Goal: Task Accomplishment & Management: Manage account settings

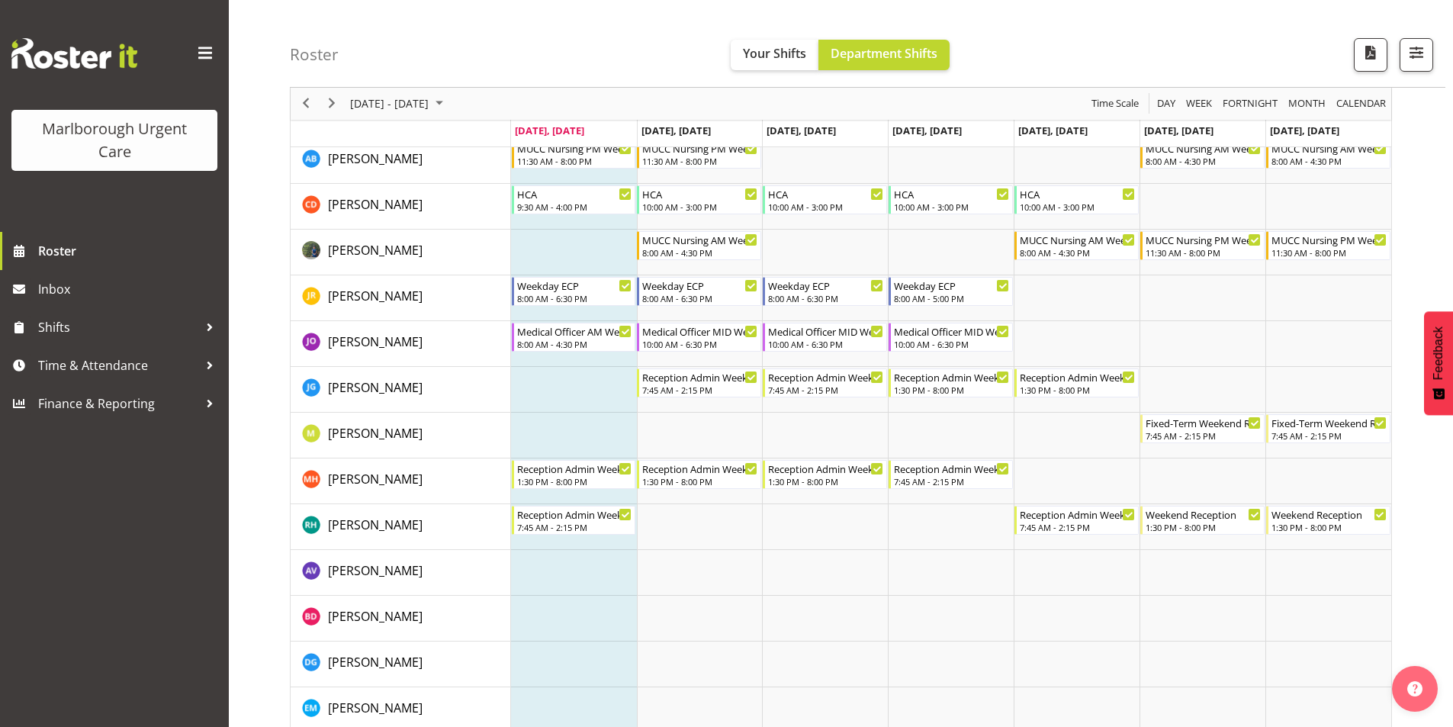
scroll to position [186, 0]
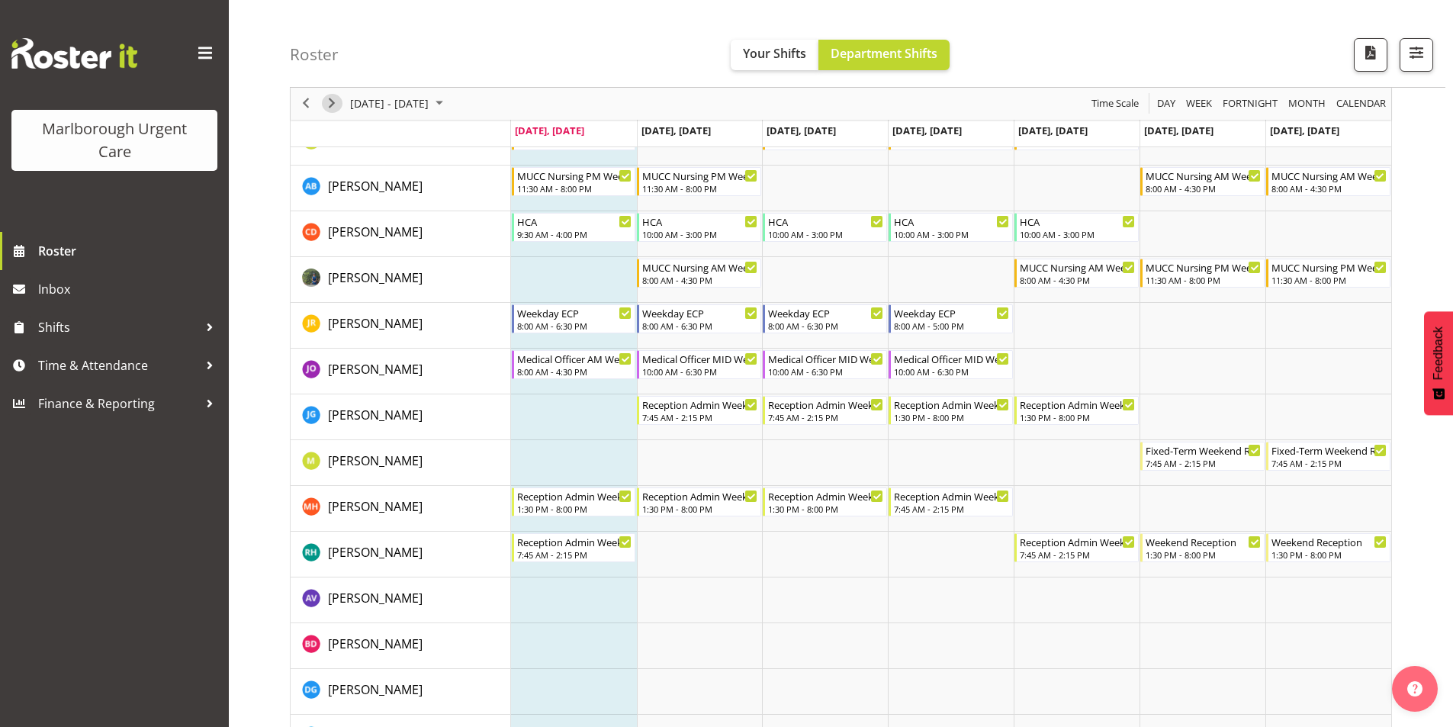
click at [332, 103] on span "Next" at bounding box center [332, 104] width 18 height 19
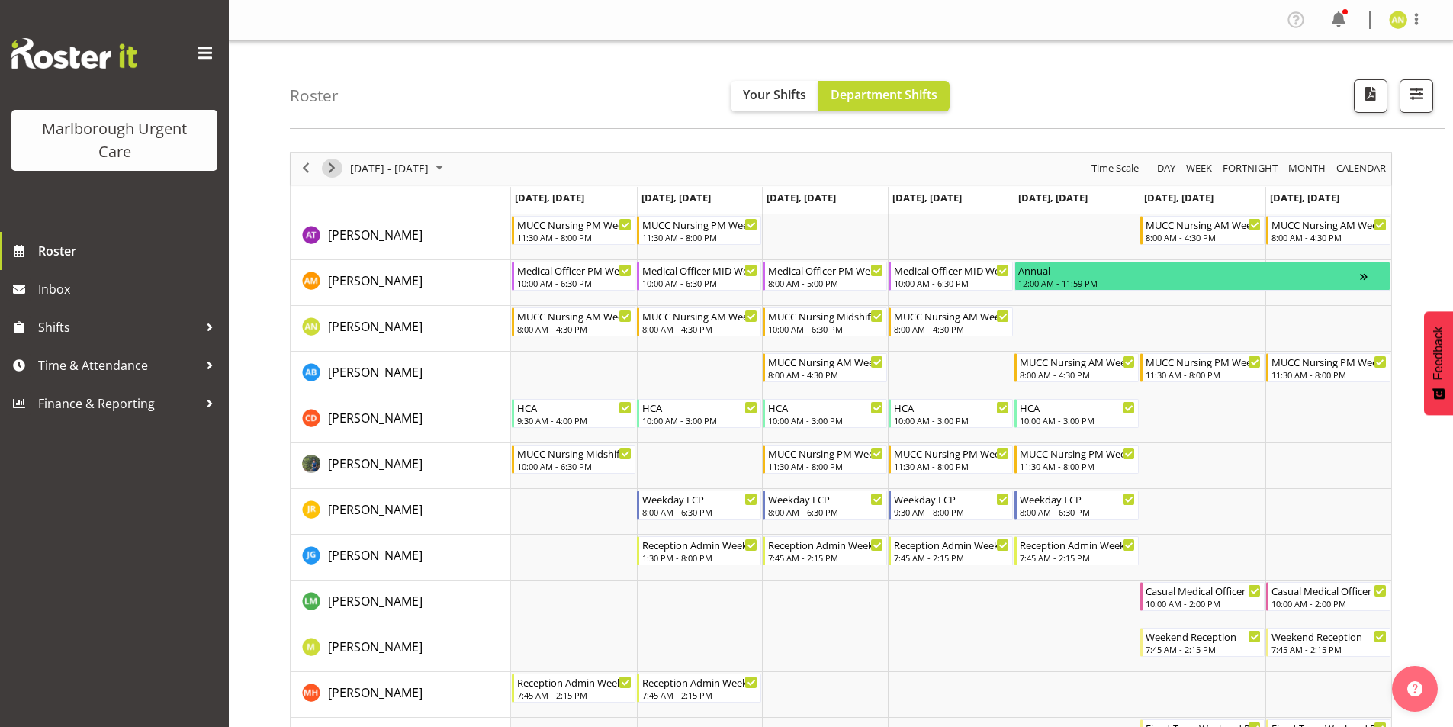
click at [331, 169] on span "Next" at bounding box center [332, 168] width 18 height 19
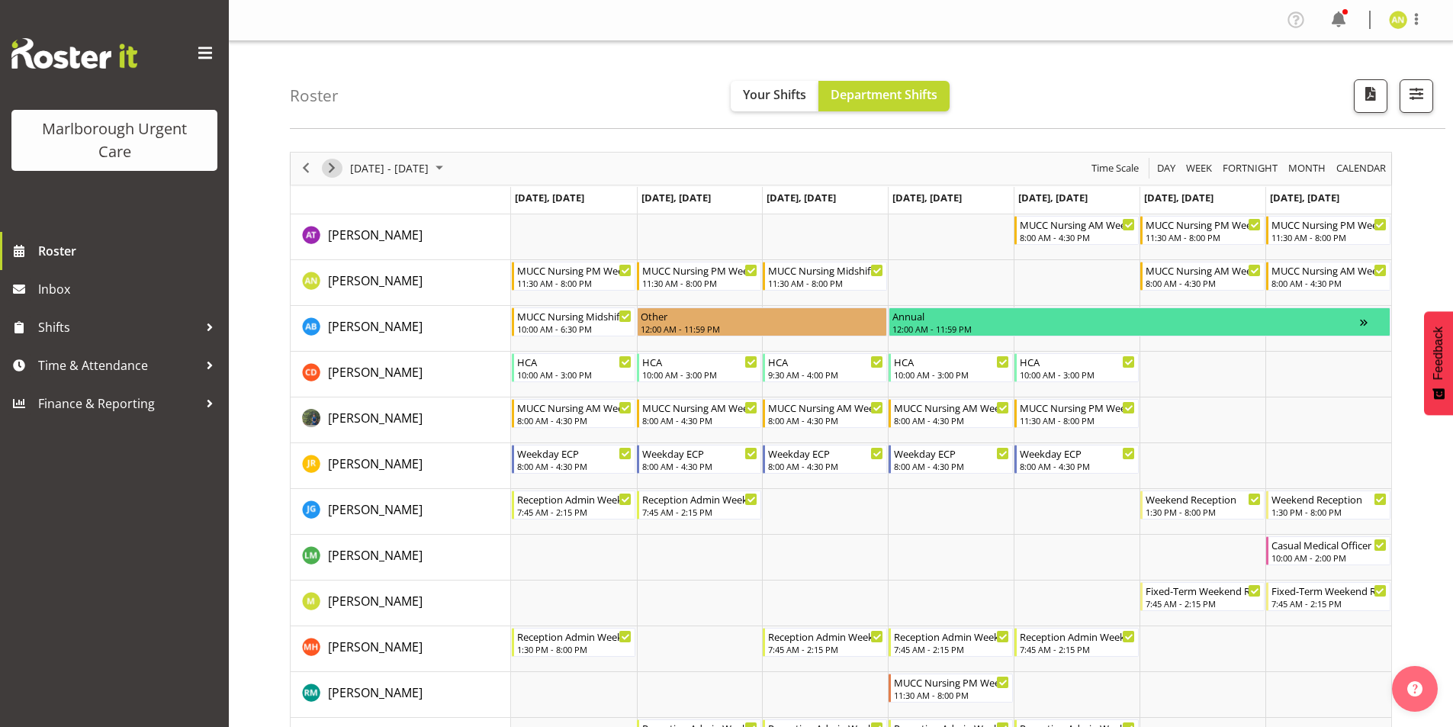
click at [334, 168] on span "Next" at bounding box center [332, 168] width 18 height 19
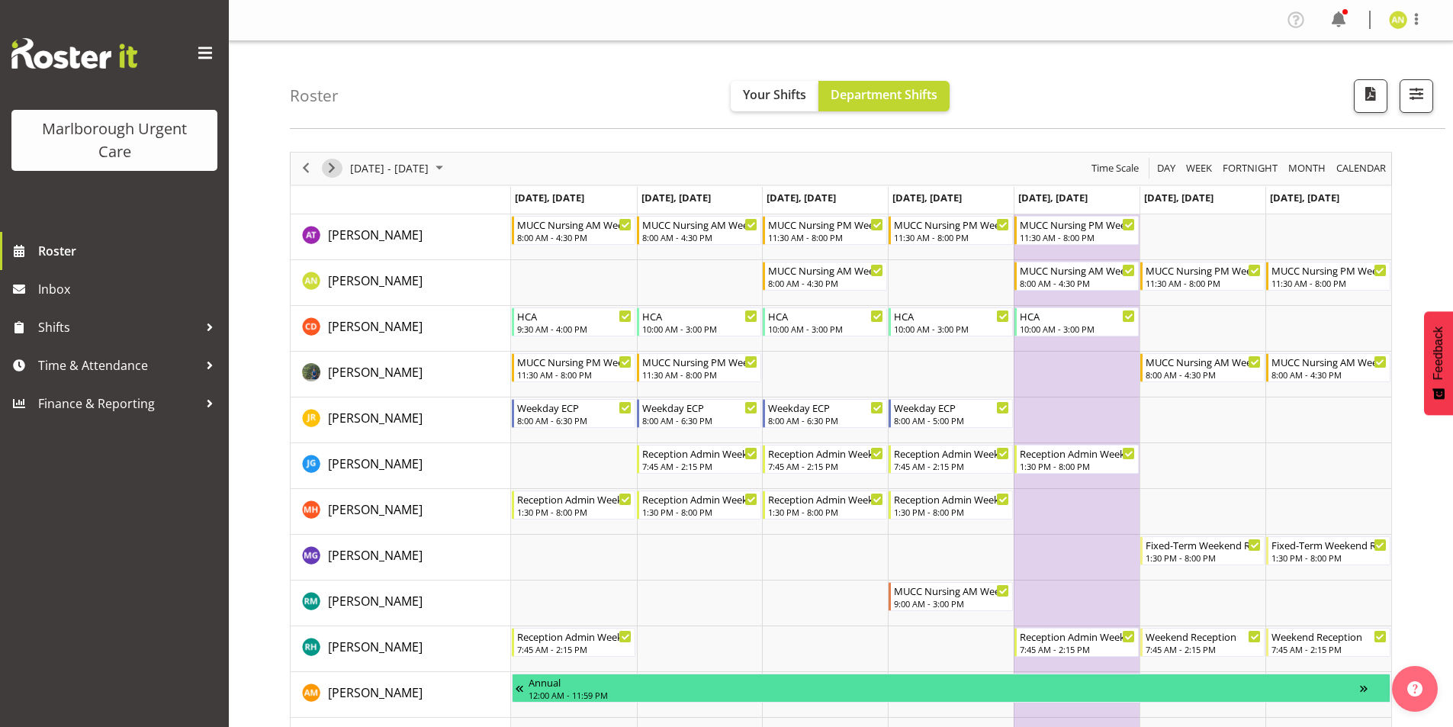
click at [334, 168] on span "Next" at bounding box center [332, 168] width 18 height 19
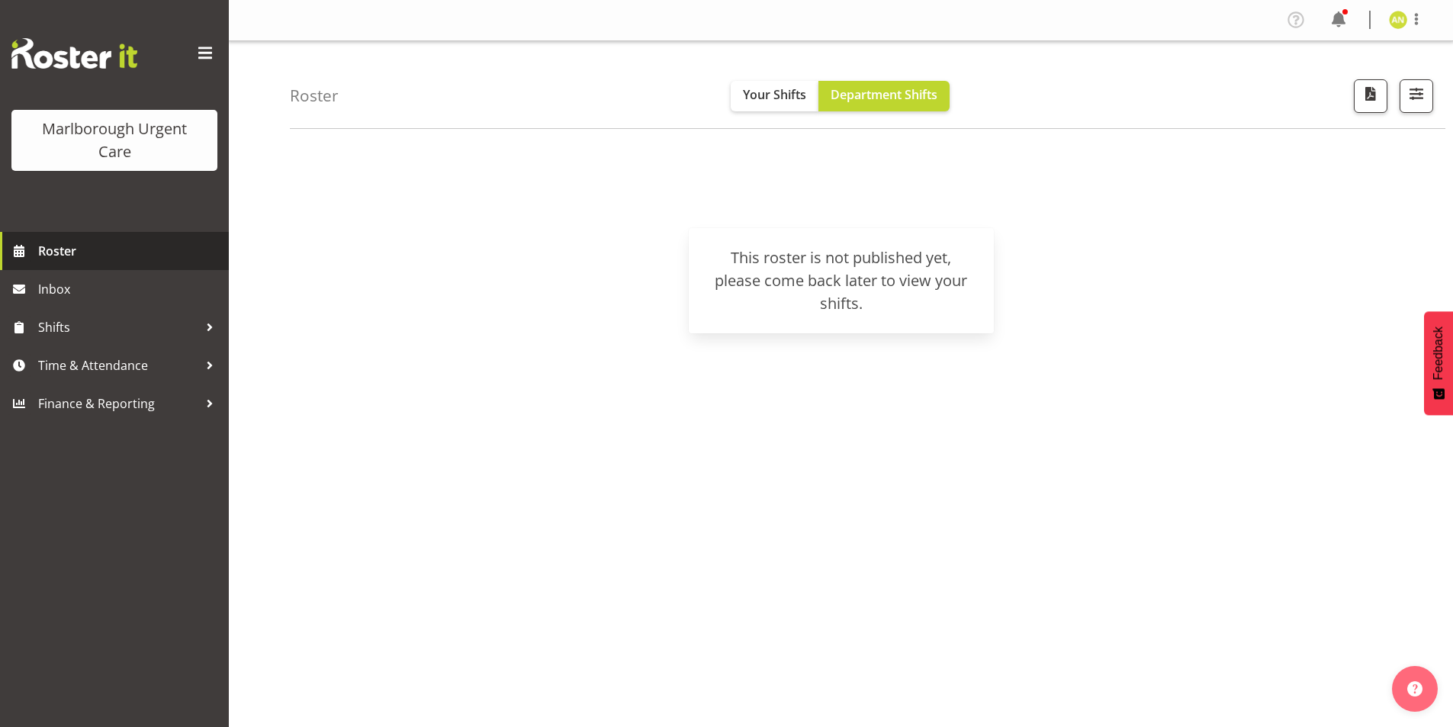
click at [126, 249] on span "Roster" at bounding box center [129, 250] width 183 height 23
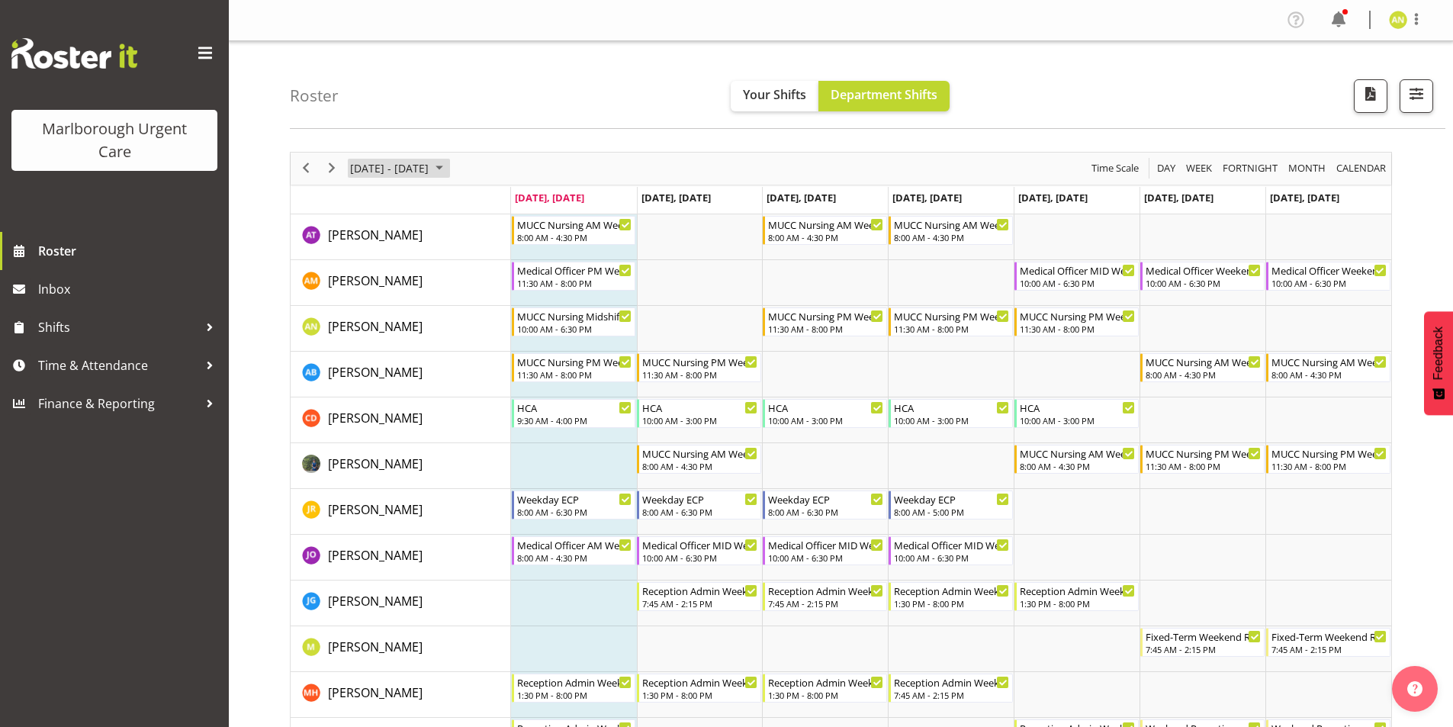
click at [448, 169] on span "September 2025" at bounding box center [439, 168] width 18 height 19
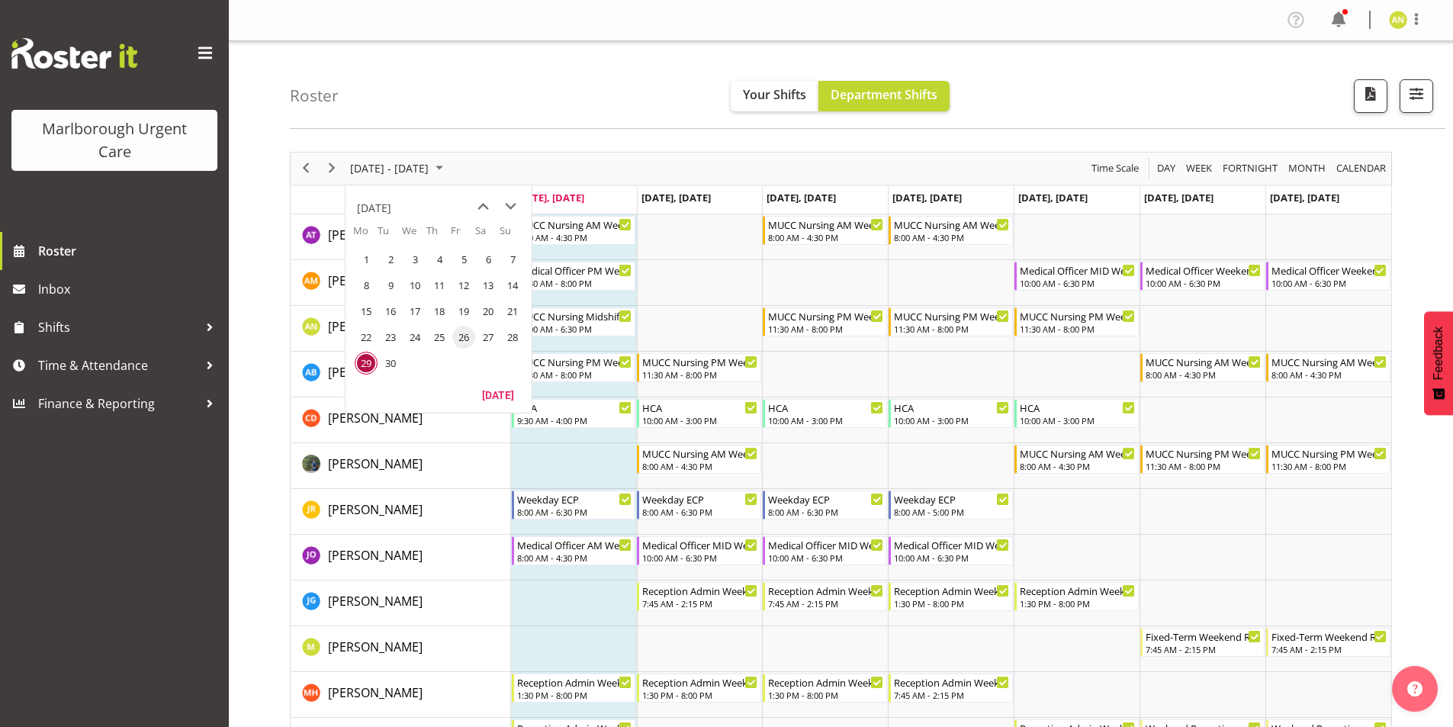
click at [460, 342] on span "26" at bounding box center [463, 337] width 23 height 23
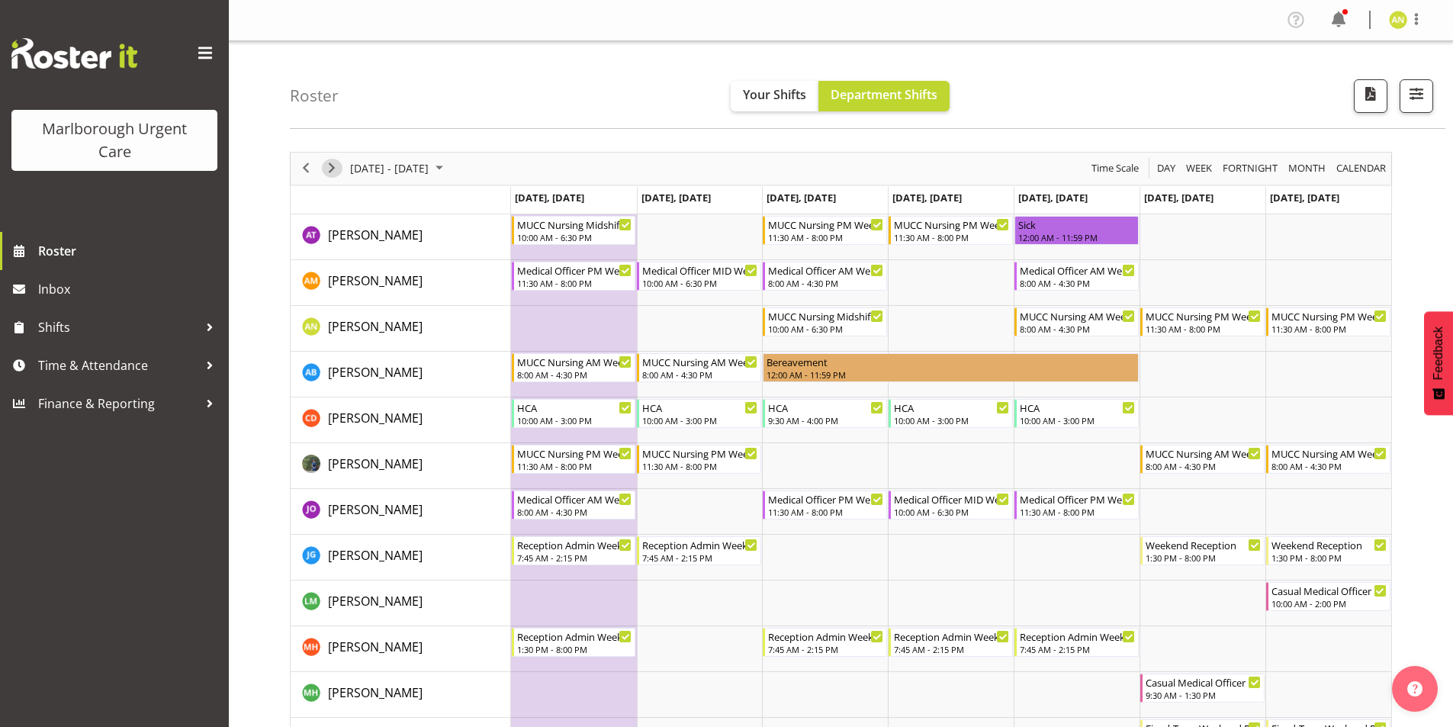
click at [326, 171] on span "Next" at bounding box center [332, 168] width 18 height 19
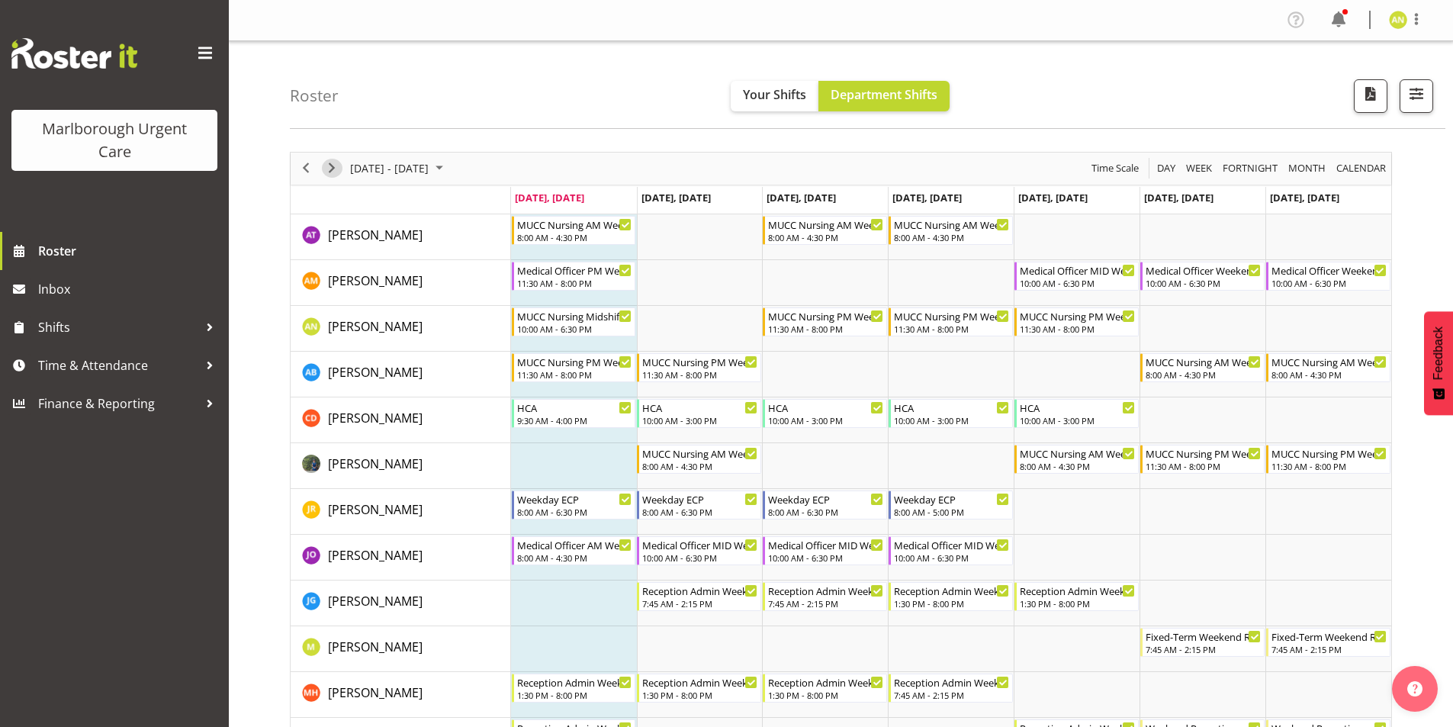
click at [332, 169] on span "Next" at bounding box center [332, 168] width 18 height 19
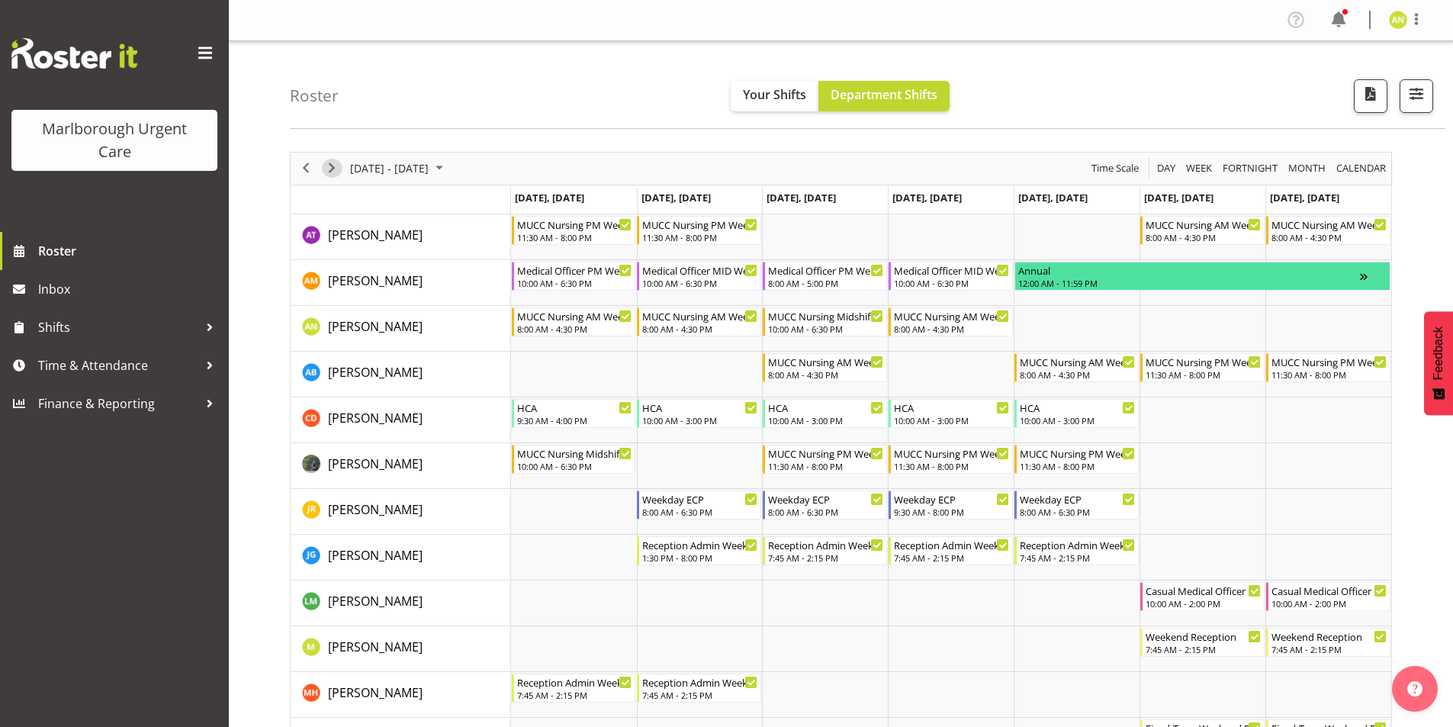
click at [332, 169] on span "Next" at bounding box center [332, 168] width 18 height 19
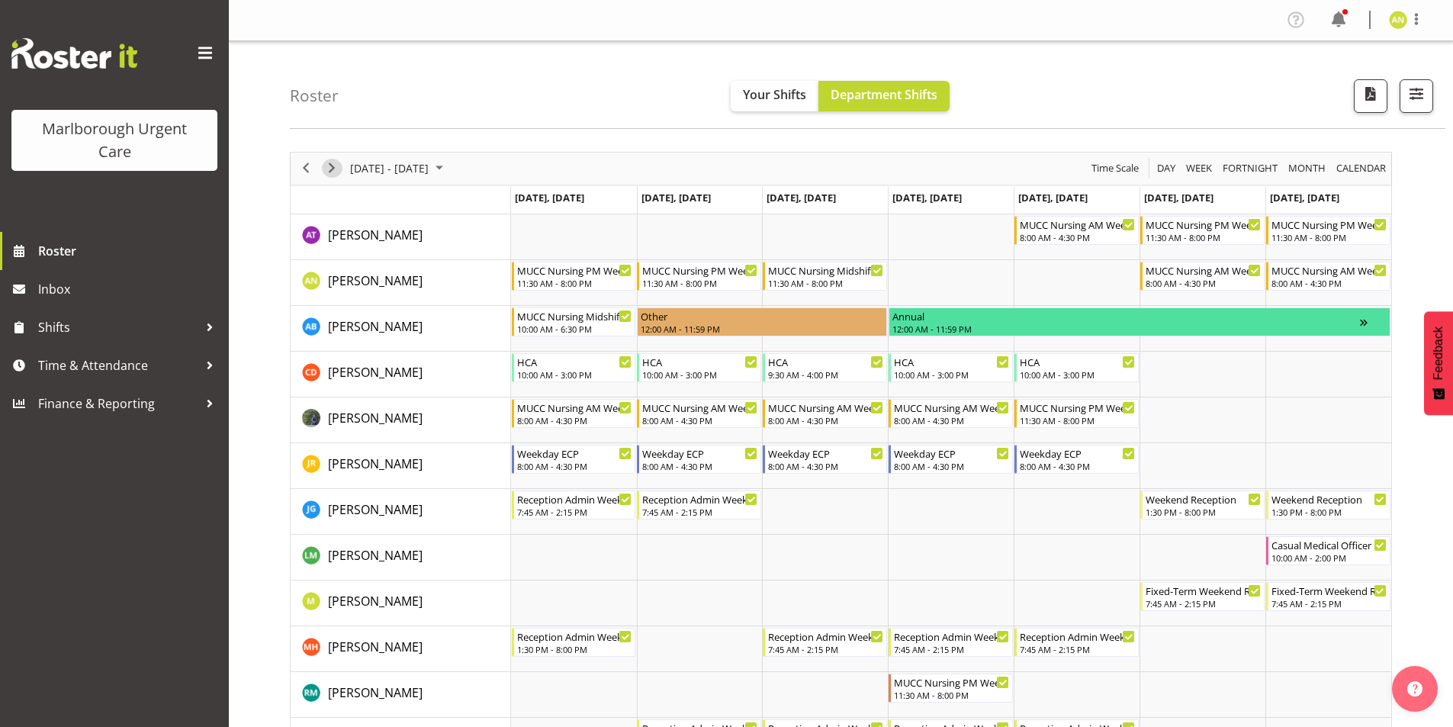
click at [332, 169] on span "Next" at bounding box center [332, 168] width 18 height 19
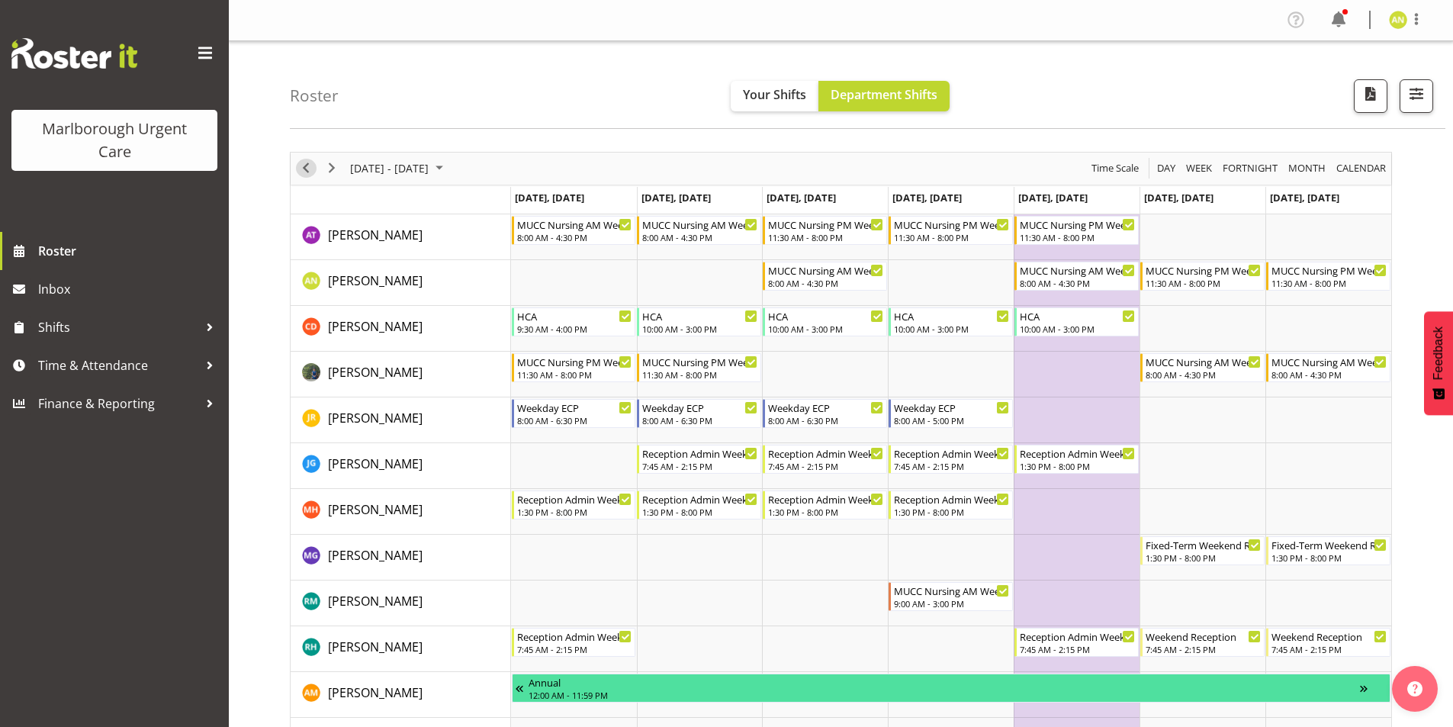
click at [304, 174] on span "Previous" at bounding box center [306, 168] width 18 height 19
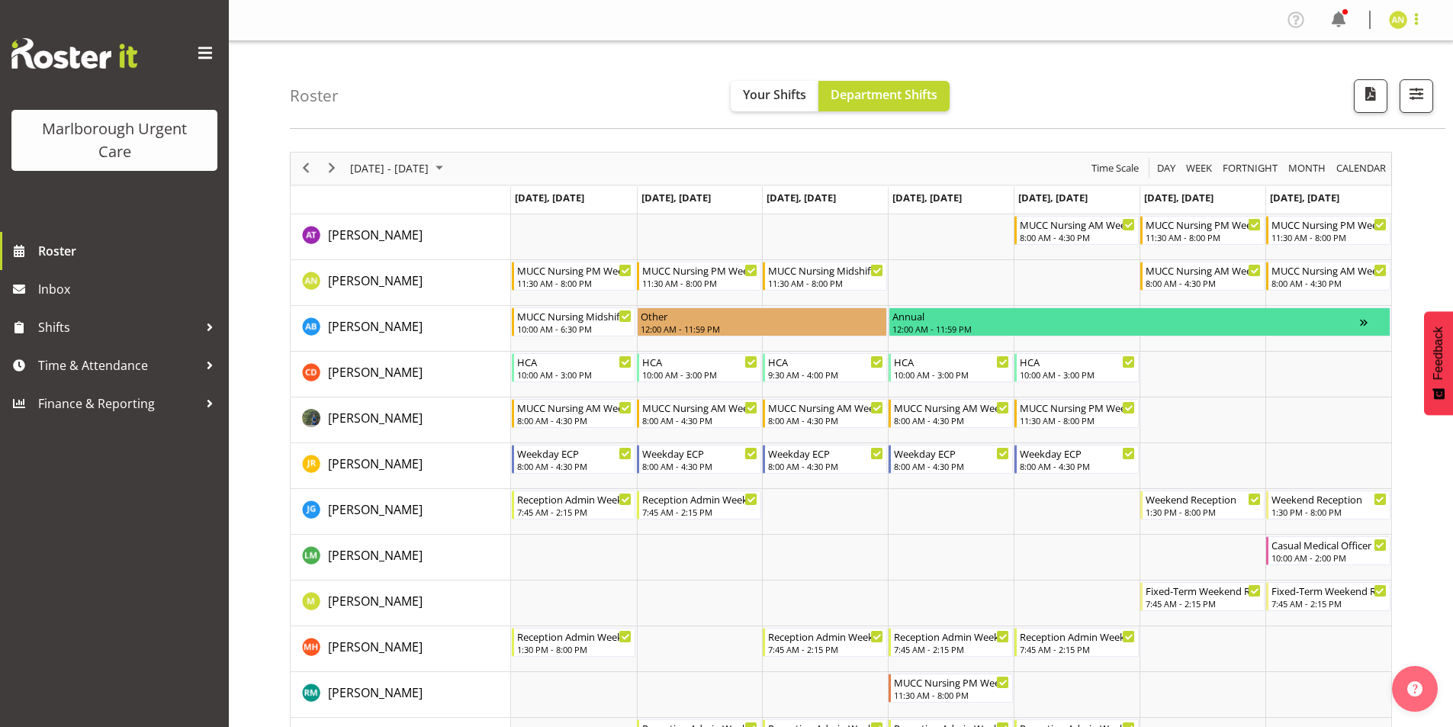
click at [1412, 24] on span at bounding box center [1416, 19] width 18 height 18
click at [1341, 79] on link "Log Out" at bounding box center [1352, 79] width 146 height 27
